Goal: Find contact information: Find contact information

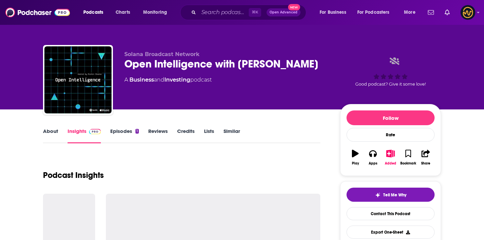
click at [146, 53] on span "Solana Broadcast Network" at bounding box center [161, 54] width 75 height 6
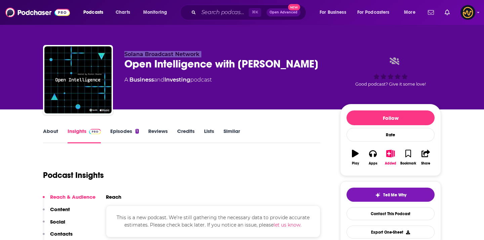
click at [146, 53] on span "Solana Broadcast Network" at bounding box center [161, 54] width 75 height 6
copy p "Solana Broadcast Network"
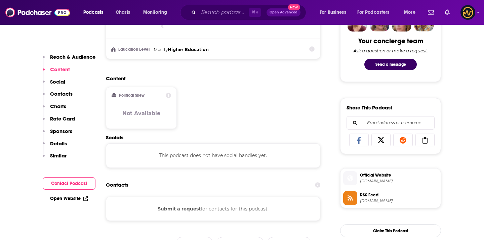
scroll to position [502, 0]
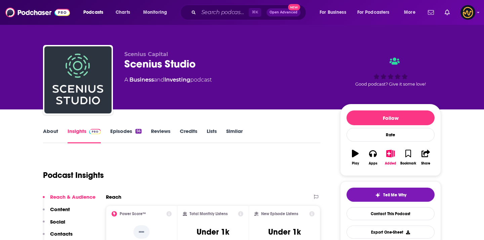
click at [151, 51] on div "Scenius Capital Scenius Studio A Business and Investing podcast Good podcast? G…" at bounding box center [242, 81] width 398 height 73
copy p "Scenius Capital"
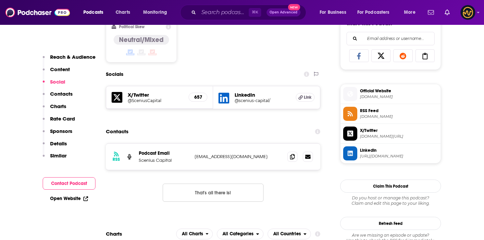
scroll to position [434, 0]
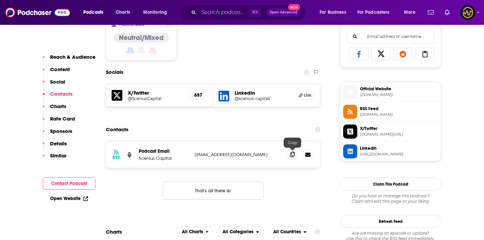
click at [295, 157] on span at bounding box center [292, 154] width 10 height 10
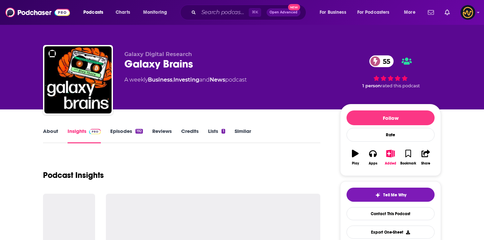
click at [129, 53] on span "Galaxy Digital Research" at bounding box center [158, 54] width 68 height 6
copy p "Galaxy Digital Research"
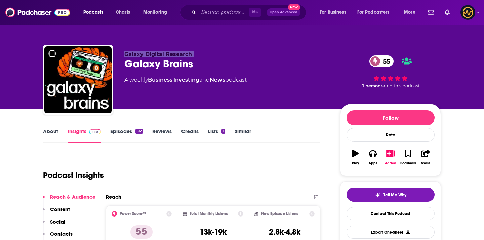
copy p "Galaxy Digital Research"
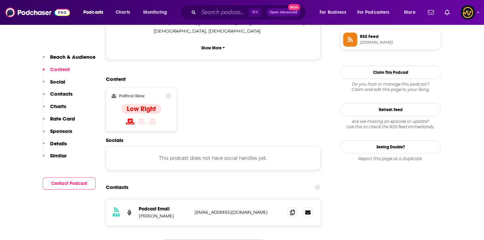
scroll to position [491, 0]
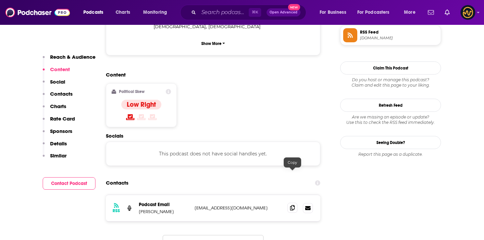
click at [292, 205] on icon at bounding box center [292, 207] width 5 height 5
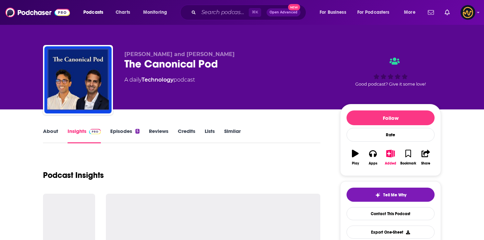
click at [140, 59] on div "The Canonical Pod" at bounding box center [226, 63] width 205 height 13
click at [139, 56] on span "Brad Bachu and Fahad Saleh" at bounding box center [179, 54] width 110 height 6
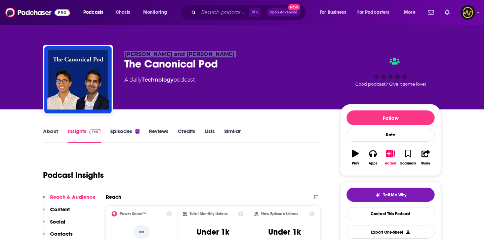
copy p "Brad Bachu and Fahad Saleh"
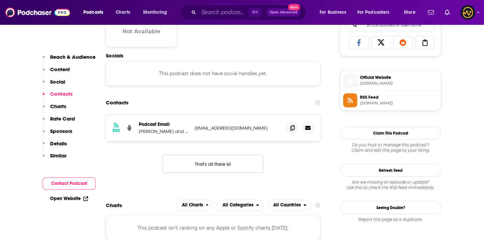
scroll to position [446, 0]
click at [291, 128] on icon at bounding box center [292, 127] width 5 height 5
click at [215, 12] on input "Search podcasts, credits, & more..." at bounding box center [224, 12] width 50 height 11
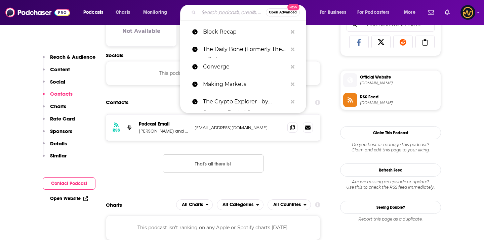
paste input "Brad Bachu"
type input "Brad Bachu"
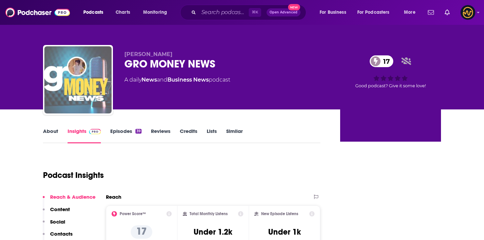
click at [165, 51] on div "Teresa Grobecker GRO MONEY NEWS 17 A daily News and Business News podcast 17 Go…" at bounding box center [242, 81] width 398 height 73
click at [165, 51] on span "Teresa Grobecker" at bounding box center [148, 54] width 48 height 6
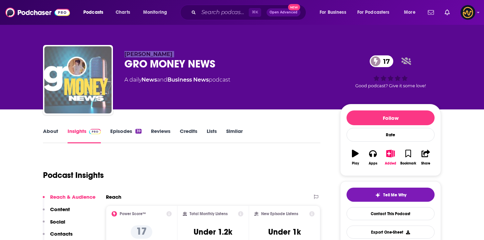
copy p "Teresa Grobecker"
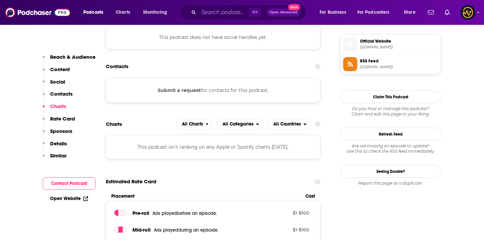
scroll to position [478, 0]
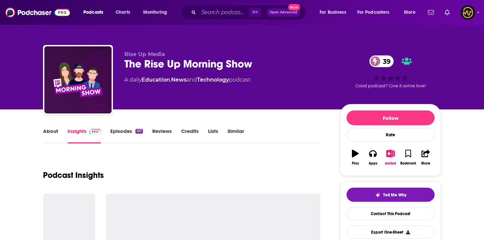
click at [142, 55] on span "Rise Up Media" at bounding box center [144, 54] width 41 height 6
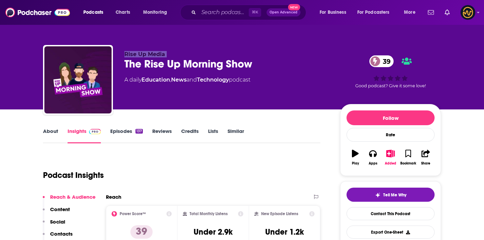
click at [159, 45] on div "Rise Up Media The Rise Up Morning Show 39 A daily Education , News and Technolo…" at bounding box center [242, 81] width 398 height 73
drag, startPoint x: 125, startPoint y: 53, endPoint x: 179, endPoint y: 53, distance: 54.1
click at [180, 53] on p "Rise Up Media" at bounding box center [226, 54] width 205 height 6
copy span "Rise Up Media"
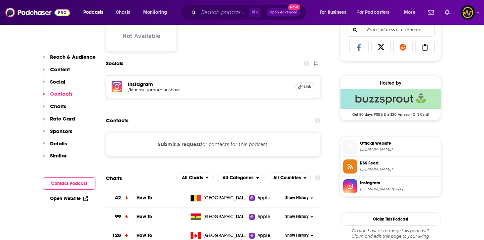
scroll to position [444, 0]
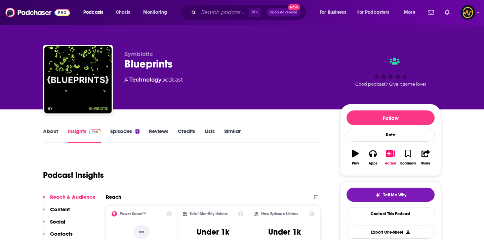
click at [151, 52] on span "Symbiotic" at bounding box center [138, 54] width 28 height 6
copy p "Symbiotic"
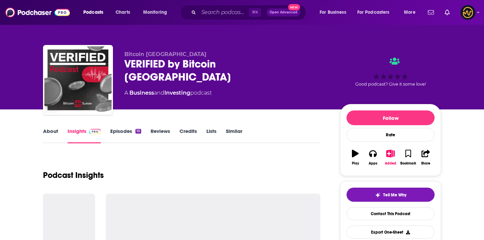
click at [140, 53] on span "Bitcoin Suisse" at bounding box center [165, 54] width 82 height 6
click at [141, 54] on span "Bitcoin Suisse" at bounding box center [165, 54] width 82 height 6
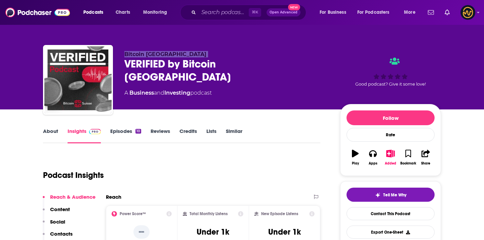
copy p "Bitcoin Suisse"
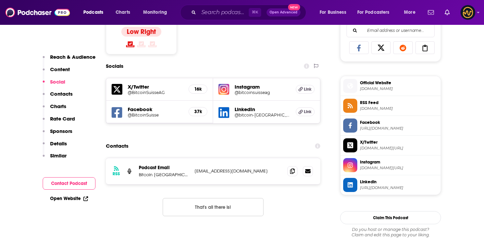
scroll to position [444, 0]
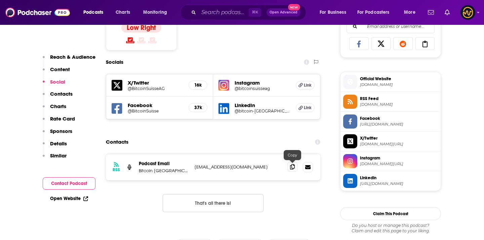
click at [291, 166] on icon at bounding box center [292, 166] width 5 height 5
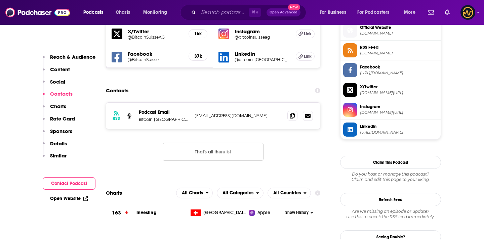
scroll to position [496, 0]
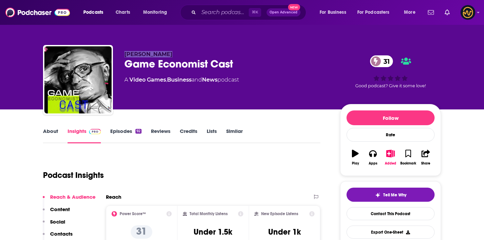
drag, startPoint x: 126, startPoint y: 53, endPoint x: 165, endPoint y: 54, distance: 39.0
click at [165, 54] on p "Phillip Black" at bounding box center [226, 54] width 205 height 6
copy span "Phillip Black"
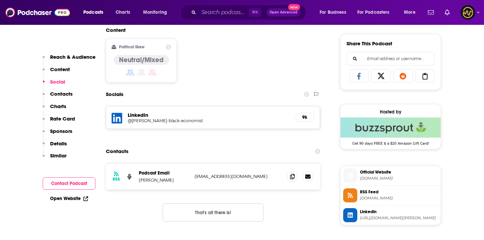
scroll to position [416, 0]
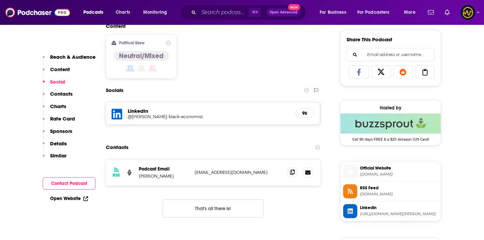
click at [294, 172] on icon at bounding box center [292, 172] width 5 height 5
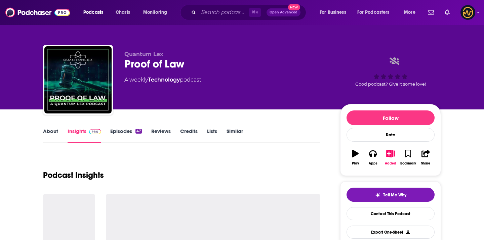
click at [152, 56] on span "Quantum Lex" at bounding box center [143, 54] width 39 height 6
copy p "Quantum Lex"
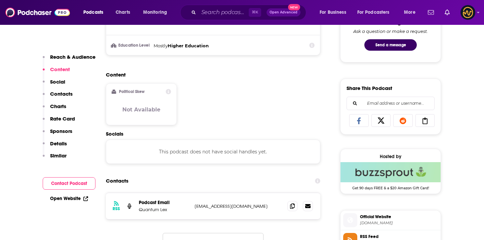
scroll to position [368, 0]
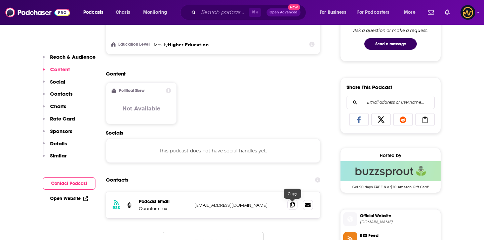
click at [292, 209] on span at bounding box center [292, 205] width 10 height 10
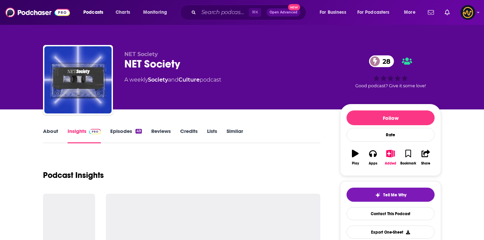
click at [130, 55] on span "NET Society" at bounding box center [141, 54] width 34 height 6
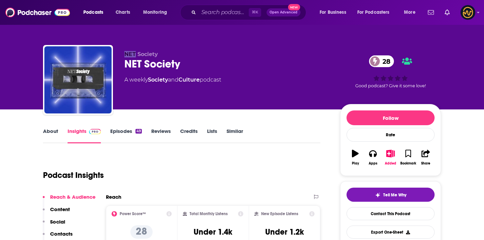
click at [130, 55] on span "NET Society" at bounding box center [141, 54] width 34 height 6
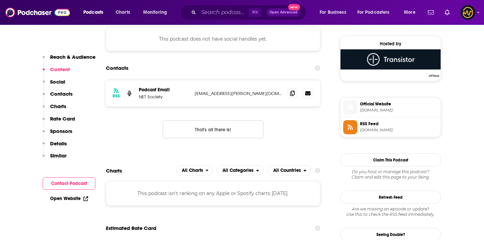
scroll to position [501, 0]
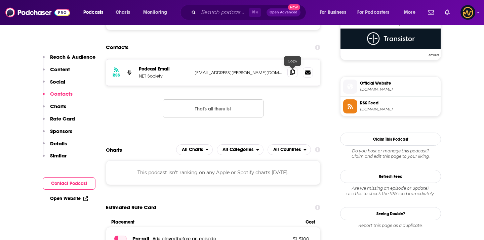
click at [293, 74] on icon at bounding box center [292, 72] width 5 height 5
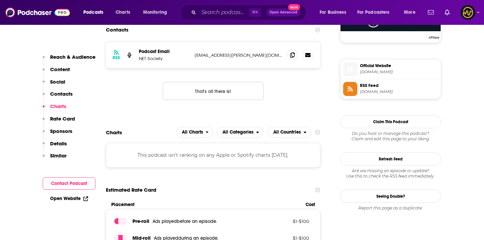
scroll to position [518, 0]
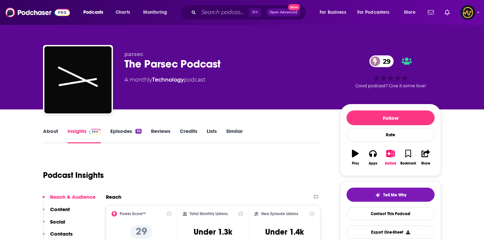
click at [129, 55] on span "parsec" at bounding box center [133, 54] width 19 height 6
click at [130, 55] on span "parsec" at bounding box center [133, 54] width 19 height 6
copy p "parsec"
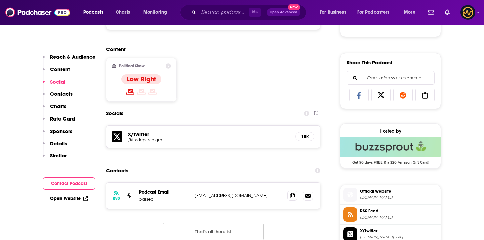
scroll to position [411, 0]
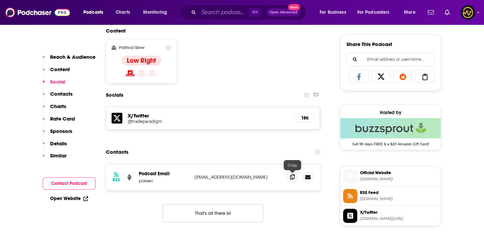
click at [294, 178] on icon at bounding box center [292, 176] width 5 height 5
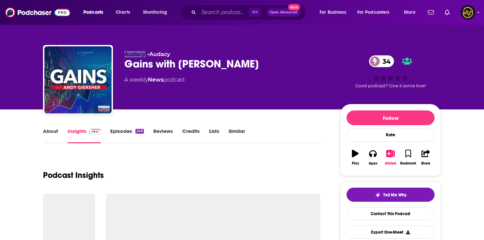
drag, startPoint x: 123, startPoint y: 53, endPoint x: 144, endPoint y: 54, distance: 21.5
click at [144, 54] on div "Audacy • Audacy Gains with Andy Giersher 34 A weekly News podcast 34 Good podca…" at bounding box center [242, 81] width 398 height 73
copy span "Audacy"
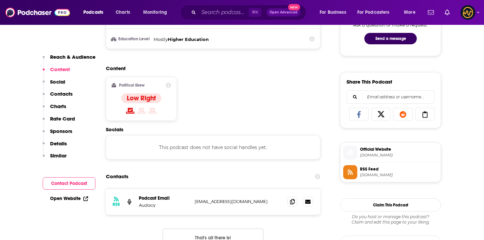
scroll to position [412, 0]
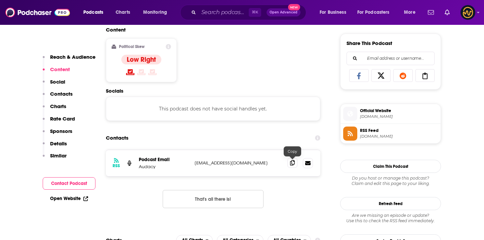
click at [292, 162] on icon at bounding box center [292, 162] width 5 height 5
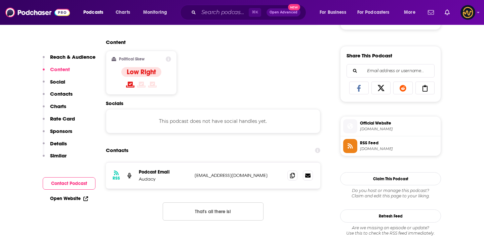
scroll to position [402, 0]
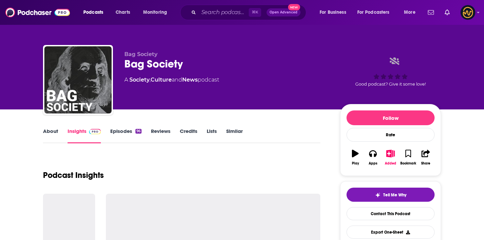
click at [143, 56] on span "Bag Society" at bounding box center [140, 54] width 33 height 6
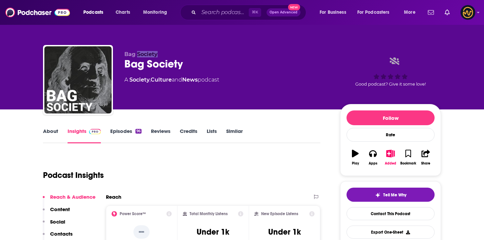
click at [143, 56] on span "Bag Society" at bounding box center [140, 54] width 33 height 6
copy p "Bag Society"
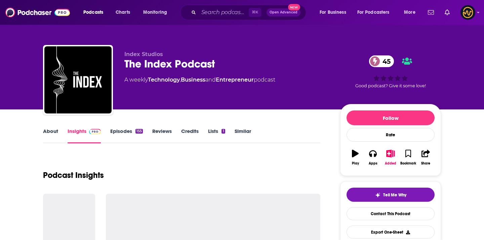
click at [150, 54] on span "Index Studios" at bounding box center [143, 54] width 39 height 6
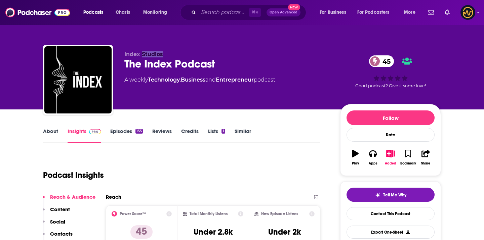
click at [150, 54] on span "Index Studios" at bounding box center [143, 54] width 39 height 6
copy p "Index Studios"
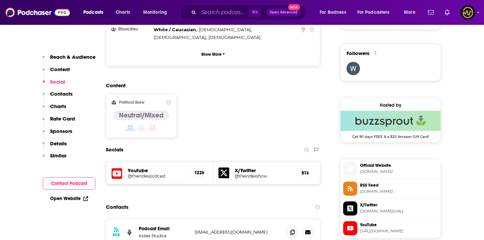
scroll to position [477, 0]
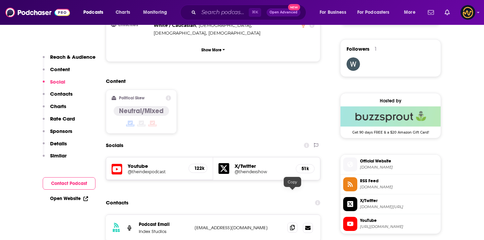
click at [294, 225] on icon at bounding box center [292, 227] width 5 height 5
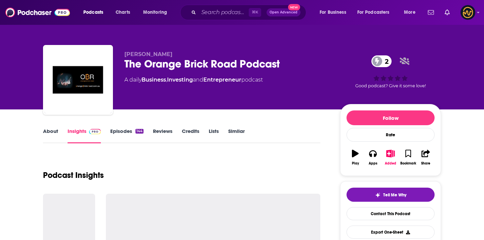
click at [164, 54] on span "[PERSON_NAME]" at bounding box center [148, 54] width 48 height 6
click at [164, 54] on span "Brandon Bartlett" at bounding box center [148, 54] width 48 height 6
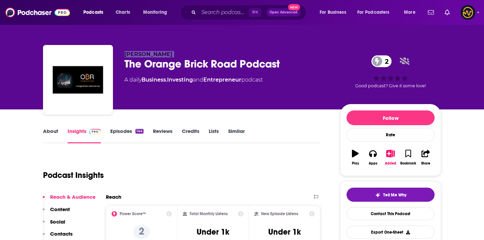
copy p "Brandon Bartlett"
click at [248, 57] on div "The Orange Brick Road Podcast 2" at bounding box center [226, 63] width 205 height 13
click at [248, 58] on div "The Orange Brick Road Podcast 2" at bounding box center [226, 63] width 205 height 13
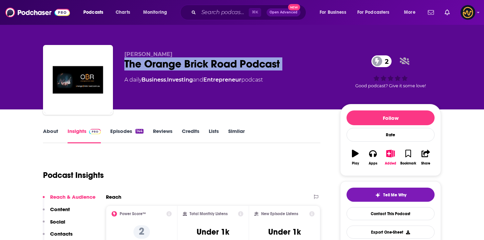
click at [248, 58] on div "The Orange Brick Road Podcast 2" at bounding box center [226, 63] width 205 height 13
copy div "The Orange Brick Road Podcast 2"
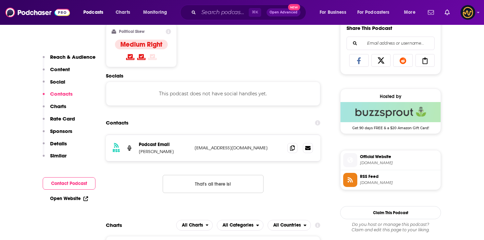
scroll to position [434, 0]
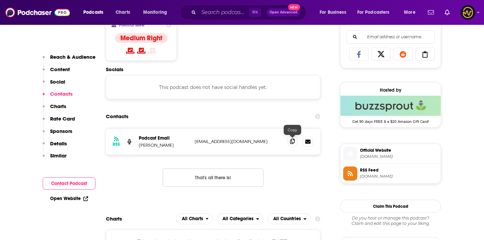
click at [297, 142] on span at bounding box center [292, 141] width 10 height 10
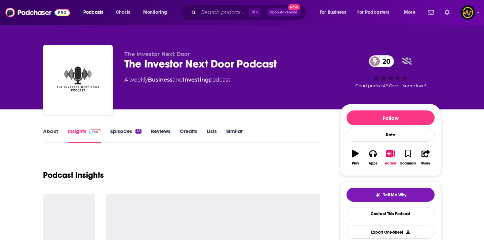
click at [143, 55] on span "The Investor Next Door" at bounding box center [156, 54] width 65 height 6
copy p "The Investor Next Door"
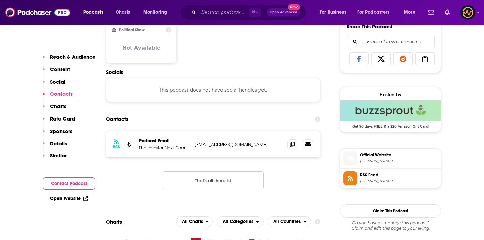
scroll to position [433, 0]
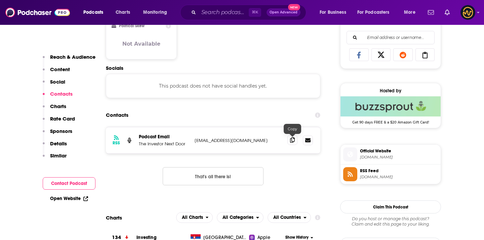
click at [291, 140] on icon at bounding box center [292, 139] width 5 height 5
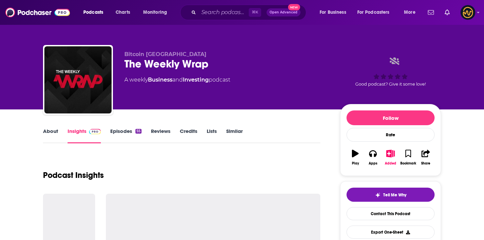
click at [136, 54] on span "Bitcoin [GEOGRAPHIC_DATA]" at bounding box center [165, 54] width 82 height 6
copy p "Bitcoin [GEOGRAPHIC_DATA]"
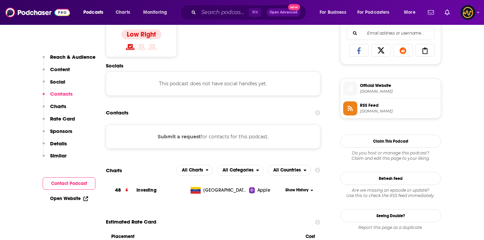
scroll to position [439, 0]
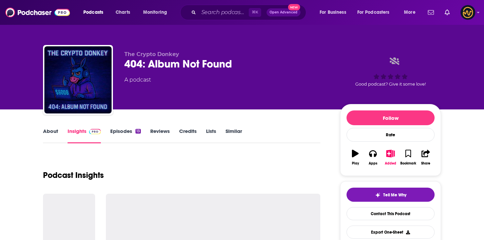
click at [132, 54] on span "The Crypto Donkey" at bounding box center [151, 54] width 55 height 6
copy p "The Crypto Donkey"
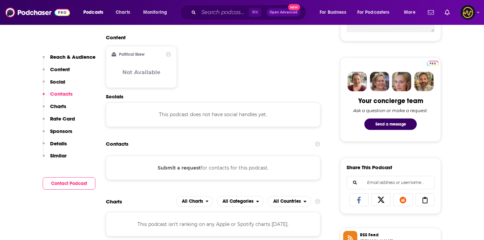
scroll to position [285, 0]
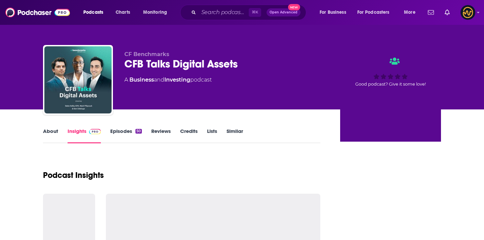
click at [134, 54] on span "CF Benchmarks" at bounding box center [146, 54] width 45 height 6
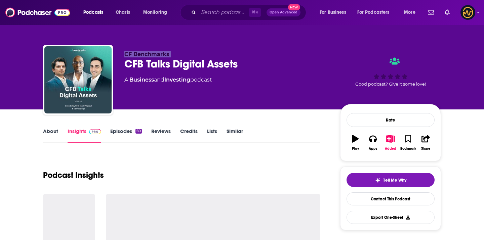
copy p "CF Benchmarks"
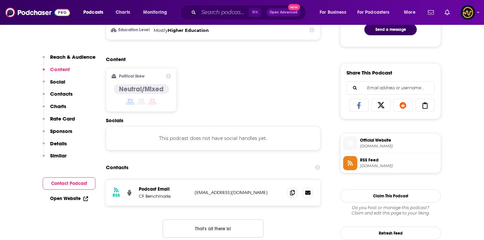
scroll to position [390, 0]
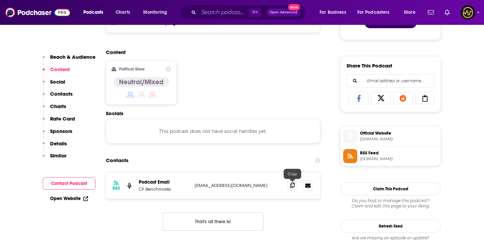
click at [294, 186] on icon at bounding box center [292, 185] width 5 height 5
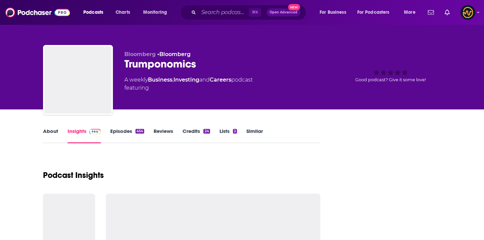
click at [141, 54] on span "Bloomberg" at bounding box center [139, 54] width 31 height 6
copy span "Bloomberg"
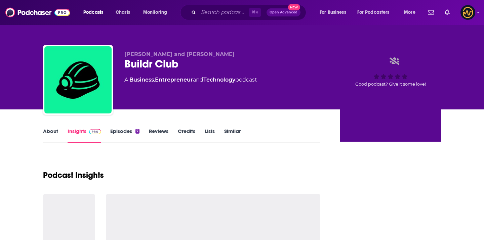
click at [129, 65] on div "Buildr Club" at bounding box center [226, 63] width 205 height 13
click at [129, 55] on span "Ramsey Shallal and Estefano Ramirez" at bounding box center [179, 54] width 110 height 6
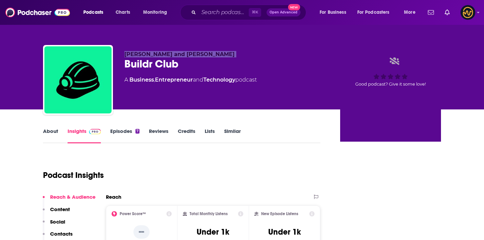
copy p "Ramsey Shallal and Estefano Ramirez"
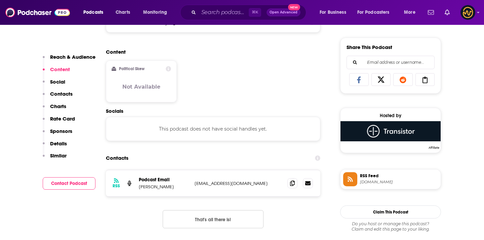
scroll to position [420, 0]
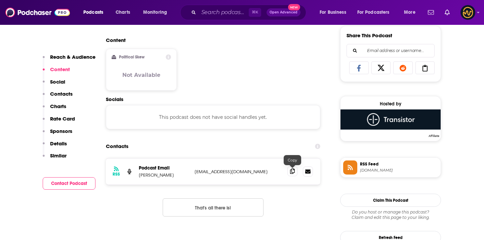
click at [291, 173] on icon at bounding box center [292, 171] width 5 height 5
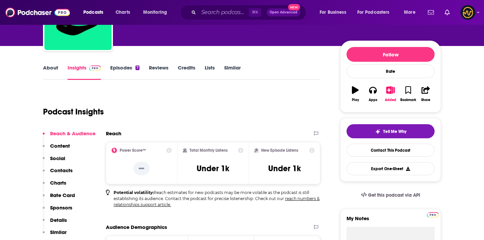
scroll to position [0, 0]
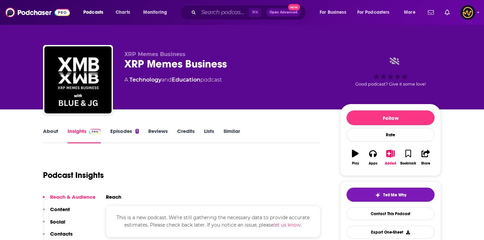
click at [166, 53] on span "XRP Memes Business" at bounding box center [154, 54] width 61 height 6
copy p "XRP Memes Business"
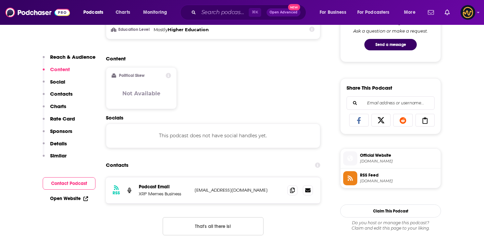
scroll to position [374, 0]
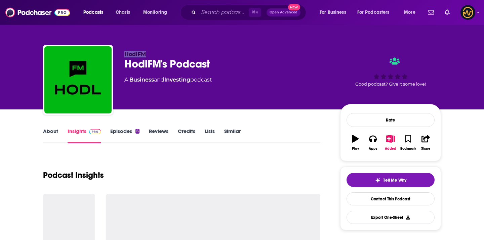
drag, startPoint x: 124, startPoint y: 54, endPoint x: 153, endPoint y: 52, distance: 28.6
click at [154, 53] on p "HodlFM" at bounding box center [226, 54] width 205 height 6
copy span "HodlFM"
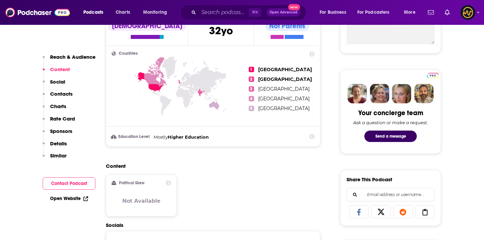
scroll to position [225, 0]
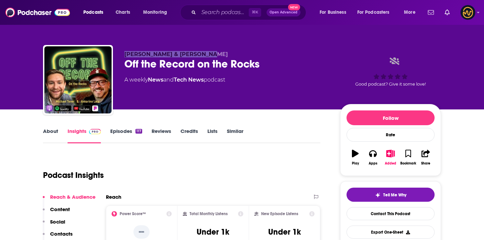
drag, startPoint x: 125, startPoint y: 54, endPoint x: 201, endPoint y: 53, distance: 76.3
click at [201, 53] on span "Mike Toner & Ankarino Lara" at bounding box center [175, 54] width 103 height 6
copy span "Mike Toner & Ankarino Lara"
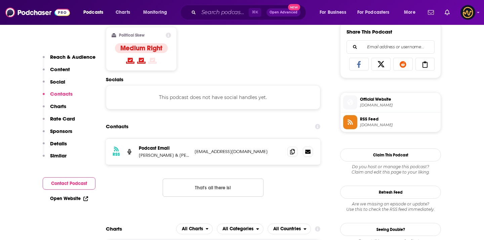
scroll to position [444, 0]
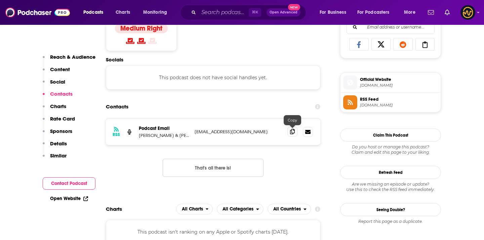
click at [290, 133] on icon at bounding box center [292, 131] width 5 height 5
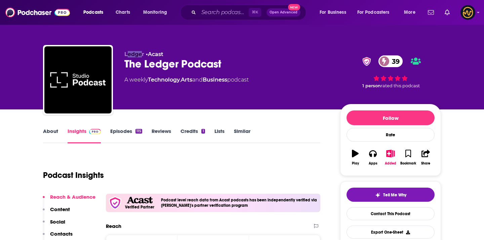
drag, startPoint x: 126, startPoint y: 54, endPoint x: 141, endPoint y: 55, distance: 15.1
click at [141, 55] on span "Ledger" at bounding box center [134, 54] width 20 height 6
drag, startPoint x: 121, startPoint y: 55, endPoint x: 142, endPoint y: 55, distance: 21.2
click at [143, 55] on div "Ledger • Acast The Ledger Podcast 39 A weekly Technology , Arts and Business po…" at bounding box center [242, 81] width 398 height 73
copy span "Ledger"
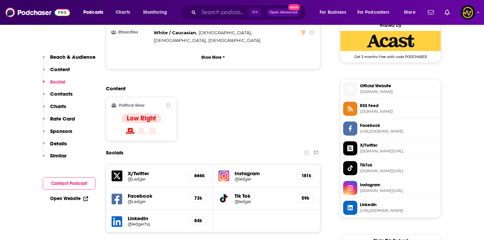
scroll to position [584, 0]
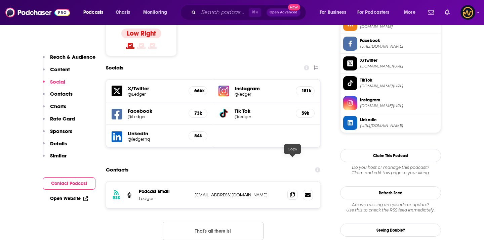
click at [291, 192] on icon at bounding box center [292, 194] width 5 height 5
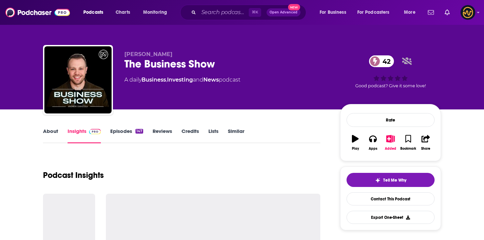
drag, startPoint x: 128, startPoint y: 54, endPoint x: 172, endPoint y: 55, distance: 44.0
click at [172, 55] on div "[PERSON_NAME] The Business Show 42 A daily Business , Investing and News podcas…" at bounding box center [242, 81] width 398 height 73
copy span "[PERSON_NAME]"
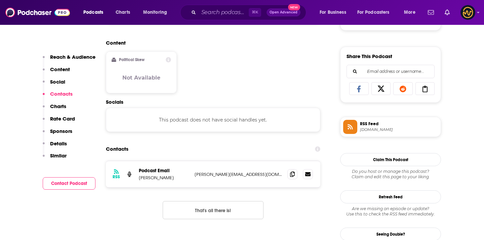
scroll to position [461, 0]
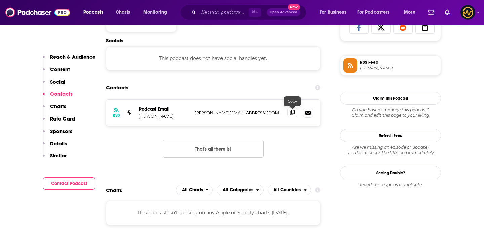
click at [291, 115] on icon at bounding box center [292, 112] width 5 height 5
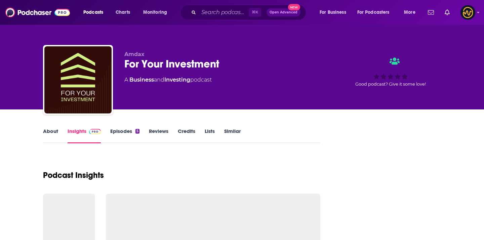
click at [136, 55] on span "Amdax" at bounding box center [134, 54] width 20 height 6
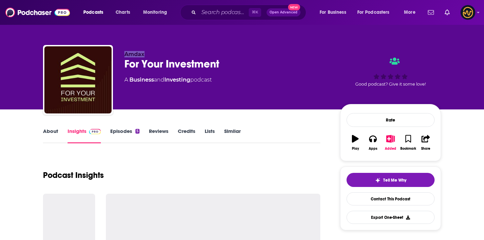
click at [136, 55] on span "Amdax" at bounding box center [134, 54] width 20 height 6
copy span "Amdax"
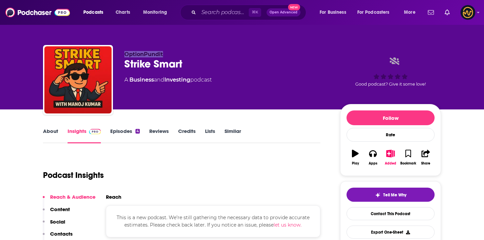
drag, startPoint x: 124, startPoint y: 54, endPoint x: 164, endPoint y: 55, distance: 39.6
click at [164, 55] on p "OptionPundit" at bounding box center [226, 54] width 205 height 6
copy span "OptionPundit"
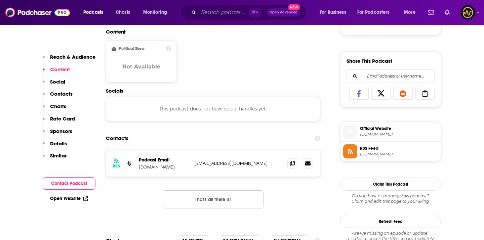
scroll to position [405, 0]
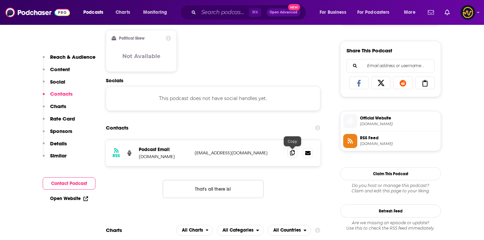
click at [295, 153] on span at bounding box center [292, 153] width 10 height 10
